Goal: Navigation & Orientation: Find specific page/section

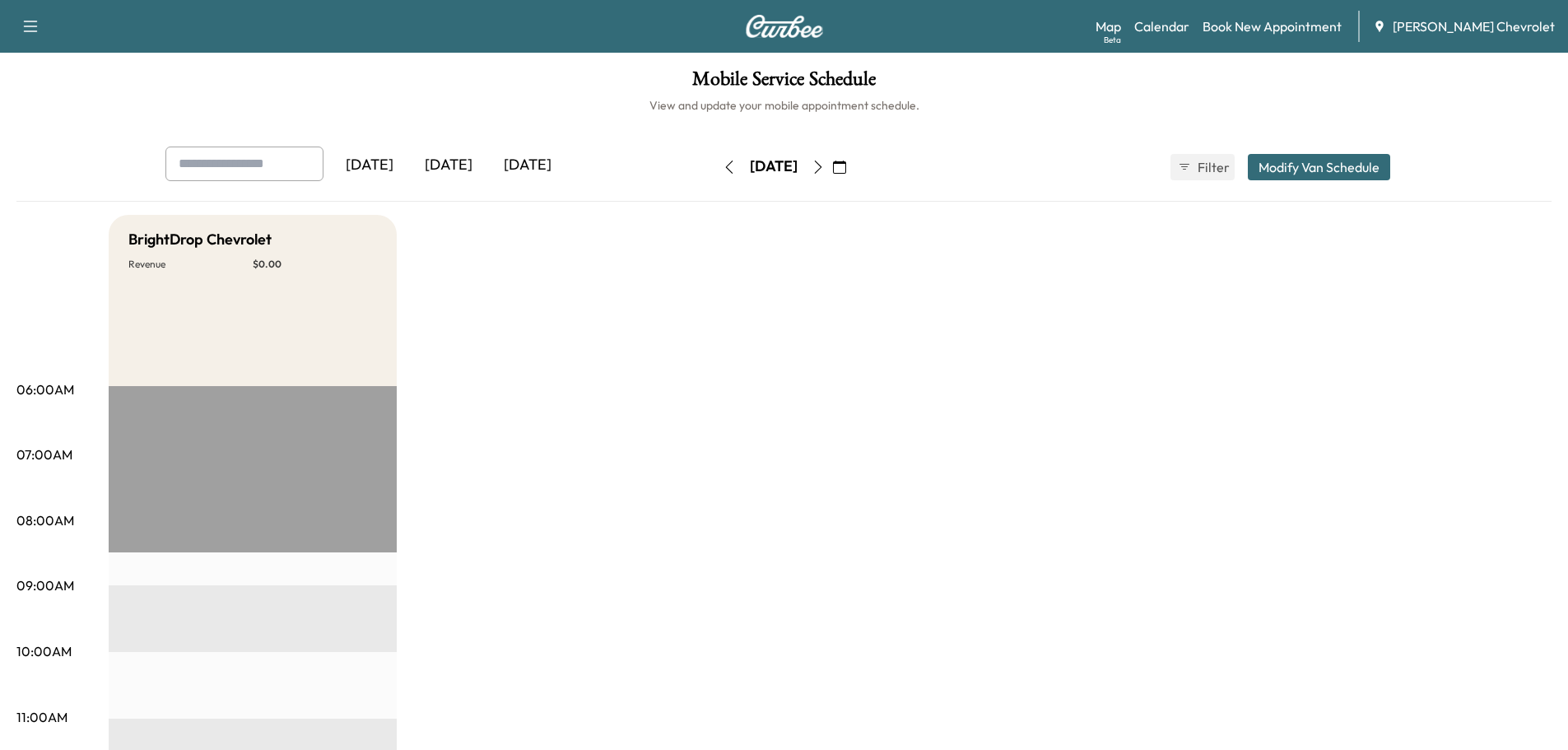
click at [468, 169] on div "[DATE]" at bounding box center [448, 165] width 79 height 38
click at [517, 159] on div "[DATE]" at bounding box center [527, 165] width 79 height 38
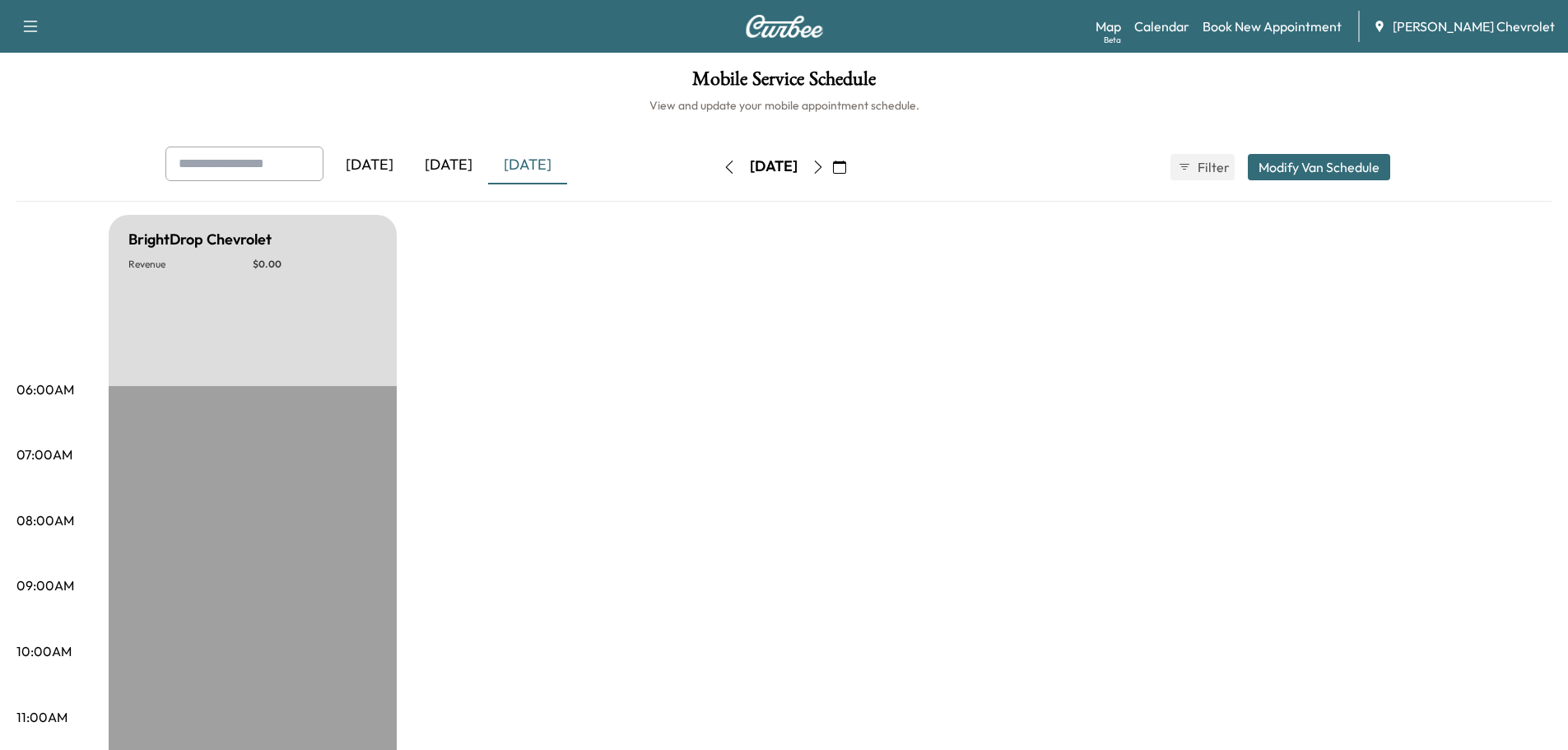
click at [439, 168] on div "[DATE]" at bounding box center [448, 165] width 79 height 38
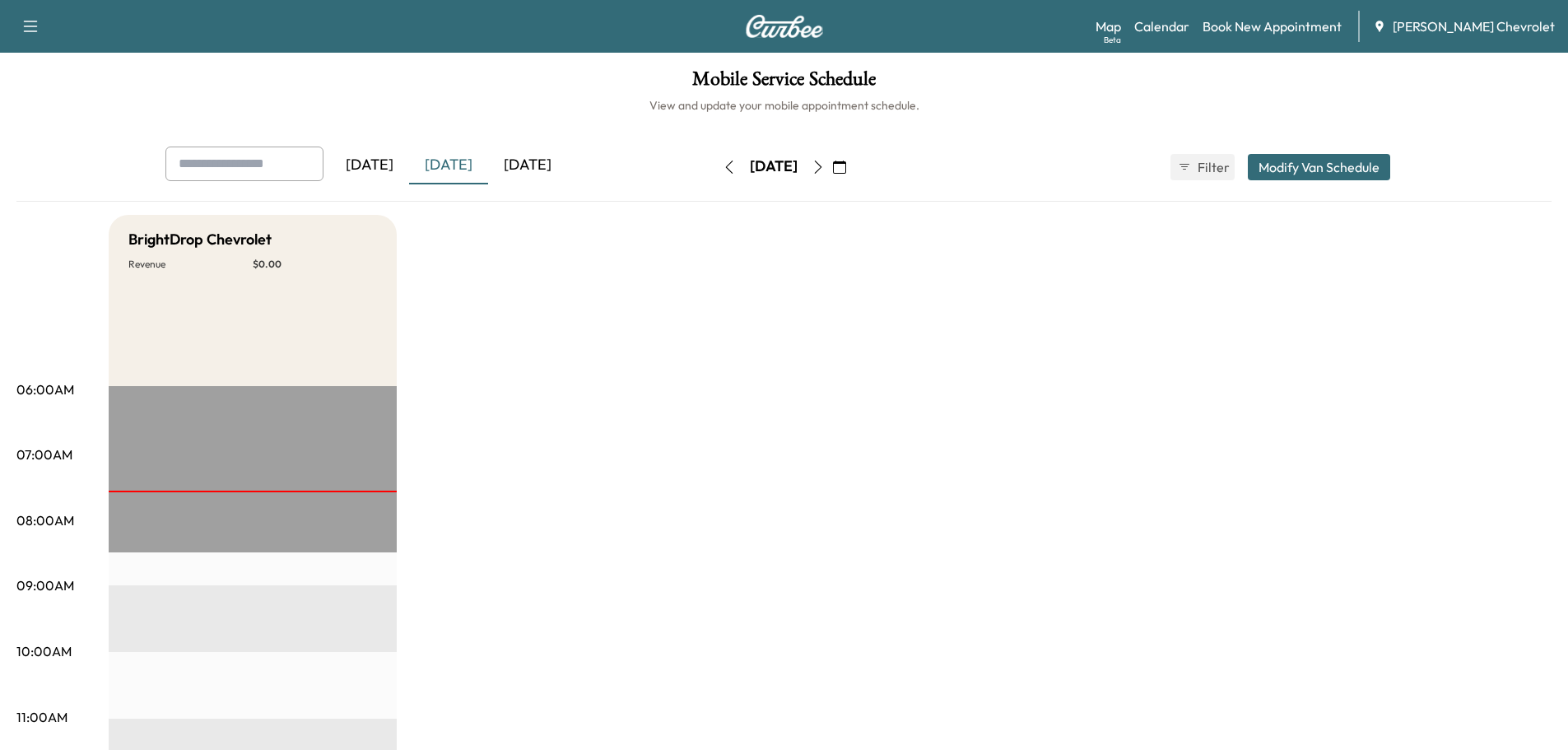
click at [398, 168] on div "[DATE]" at bounding box center [369, 165] width 79 height 38
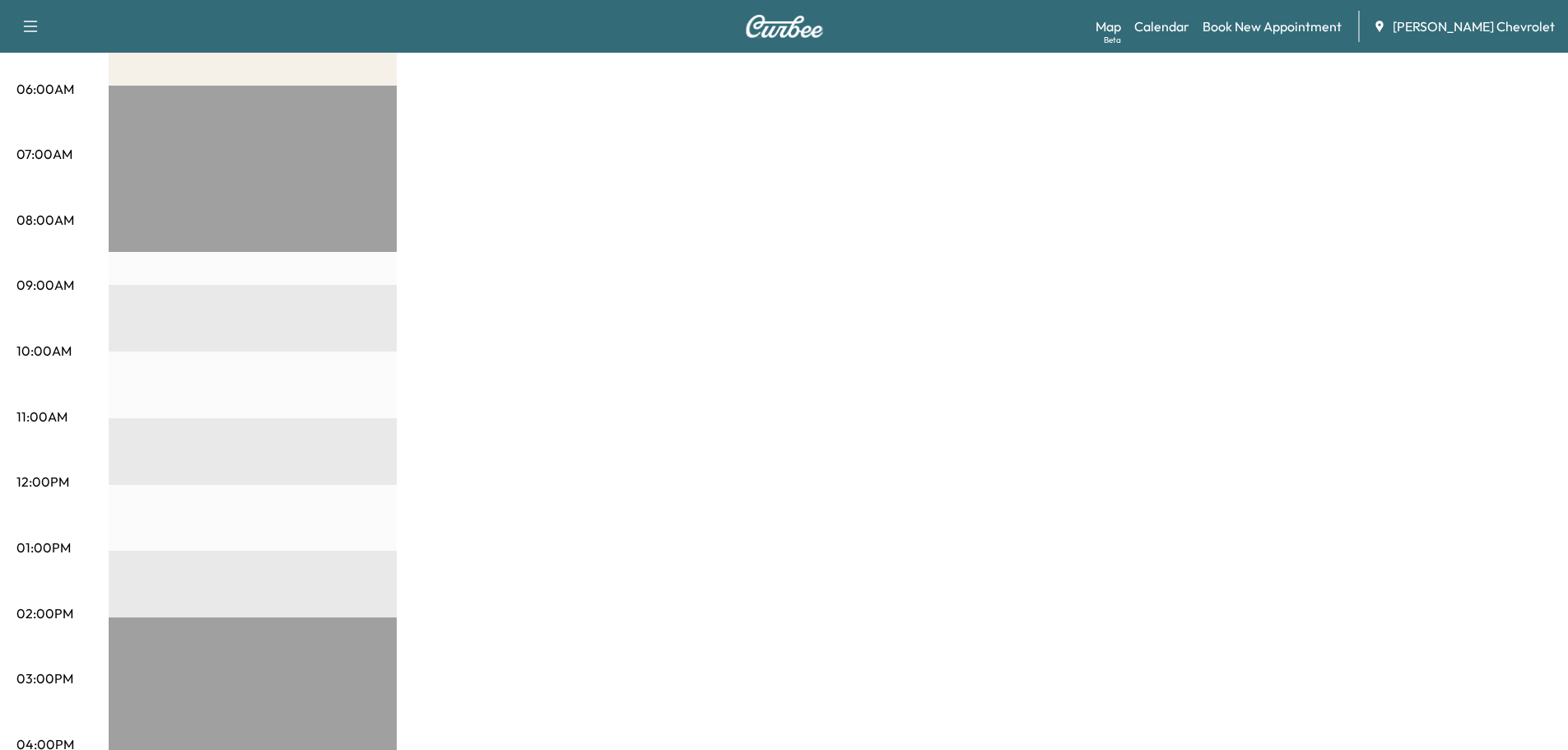
scroll to position [82, 0]
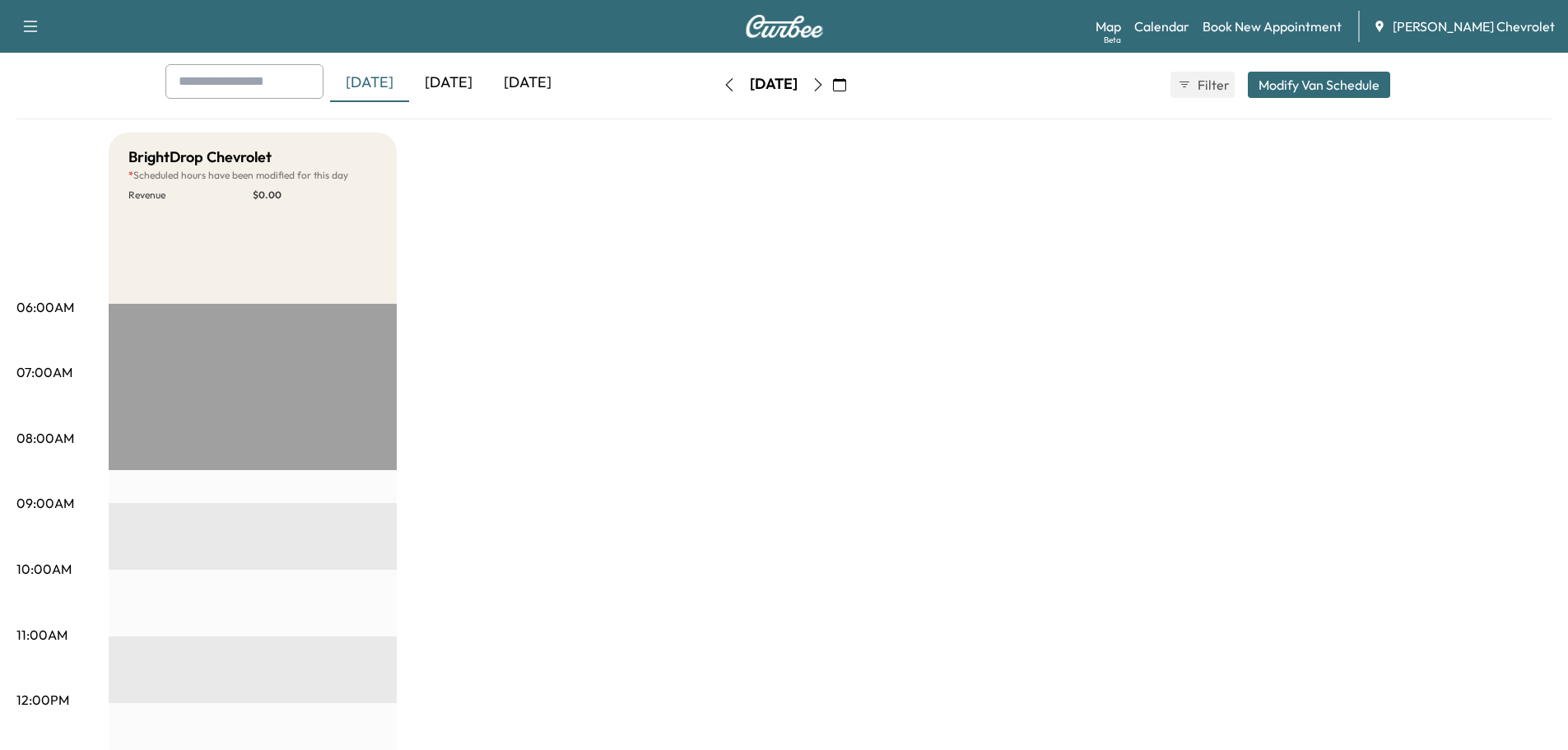
click at [453, 84] on div "[DATE]" at bounding box center [448, 83] width 79 height 38
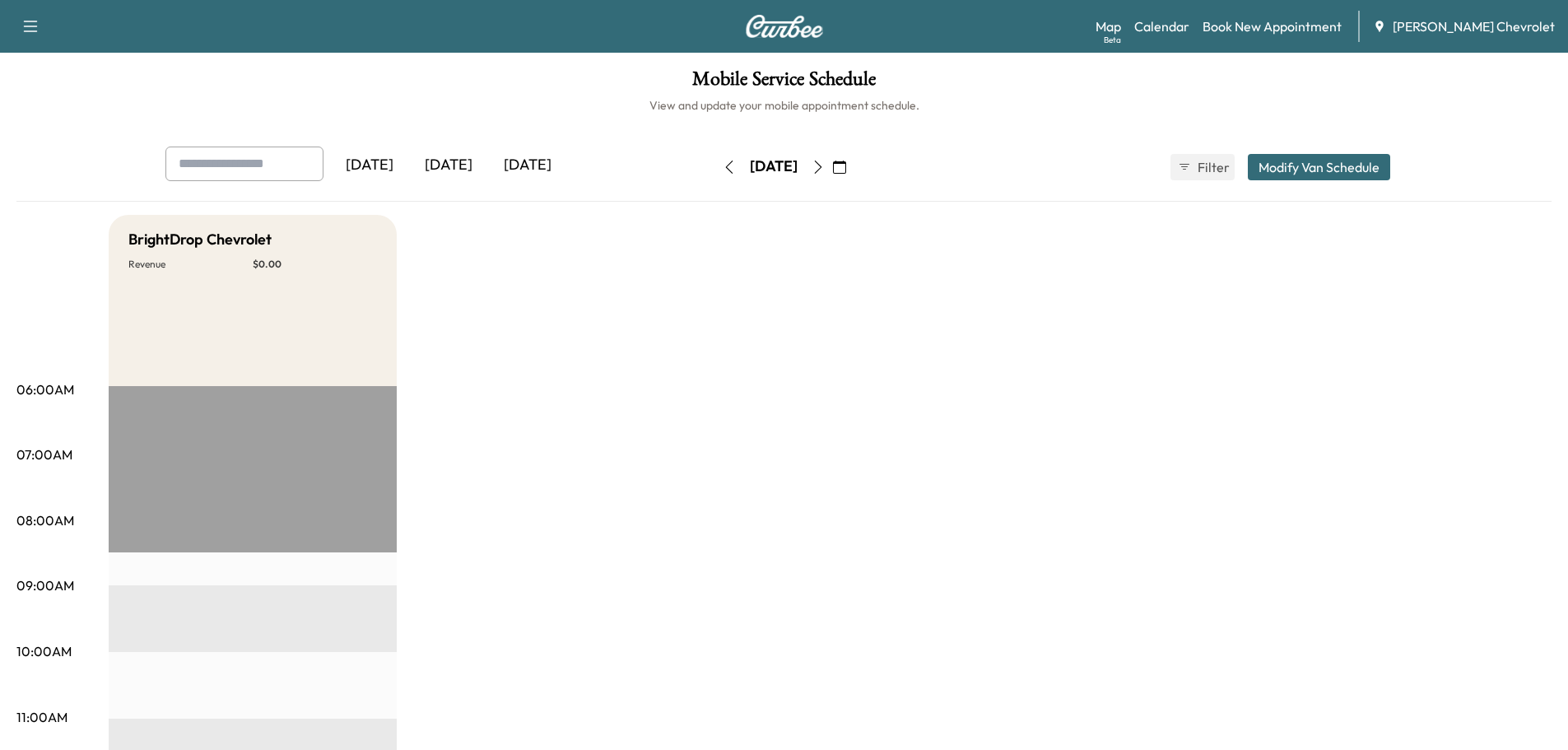
click at [457, 175] on div "[DATE]" at bounding box center [448, 165] width 79 height 38
